Goal: Transaction & Acquisition: Subscribe to service/newsletter

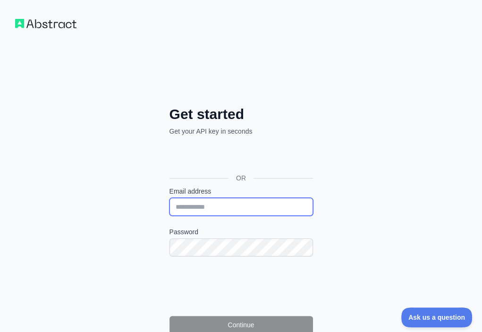
click at [169, 198] on input "Email address" at bounding box center [240, 207] width 143 height 18
paste input "**********"
type input "**********"
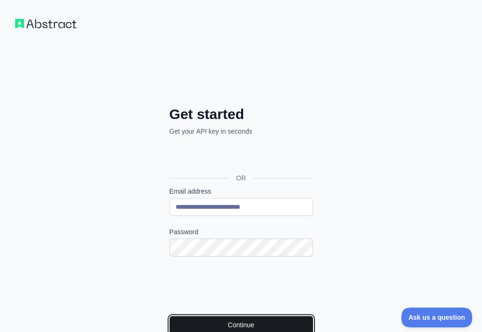
click at [177, 316] on button "Continue" at bounding box center [240, 325] width 143 height 18
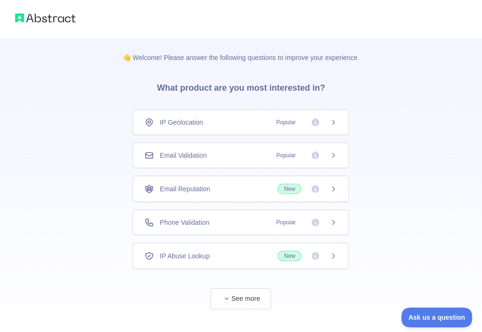
click at [239, 153] on div "Email Validation Popular" at bounding box center [240, 155] width 192 height 9
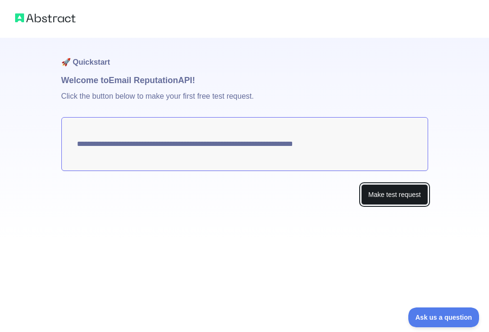
click at [366, 193] on button "Make test request" at bounding box center [394, 194] width 67 height 21
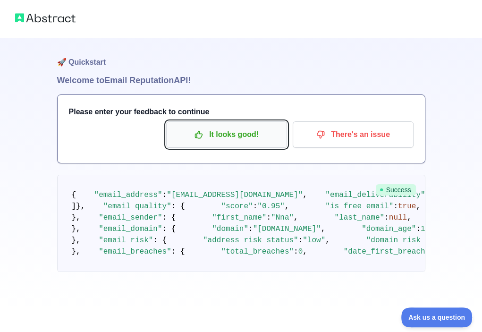
click at [200, 130] on icon "button" at bounding box center [198, 134] width 9 height 9
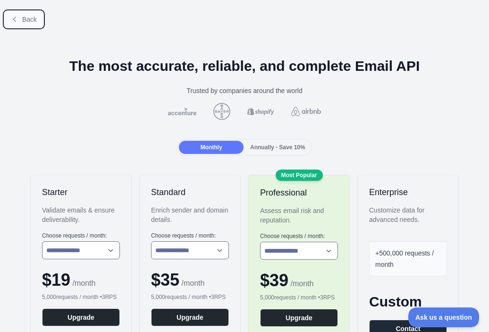
click at [29, 20] on span "Back" at bounding box center [29, 20] width 15 height 8
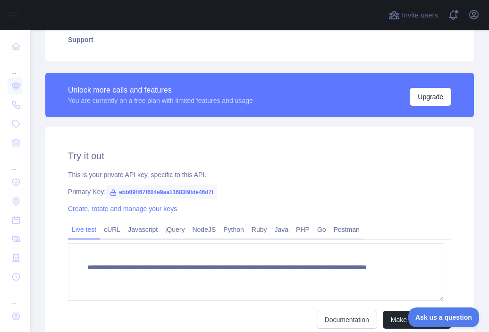
scroll to position [228, 0]
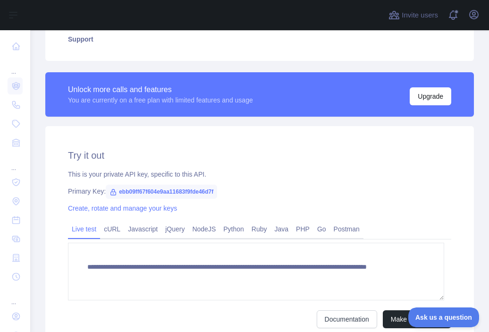
click at [190, 188] on span "ebb09ff67f604e9aa11683f9fde46d7f" at bounding box center [161, 191] width 111 height 14
copy span "ebb09ff67f604e9aa11683f9fde46d7f"
